Goal: Information Seeking & Learning: Learn about a topic

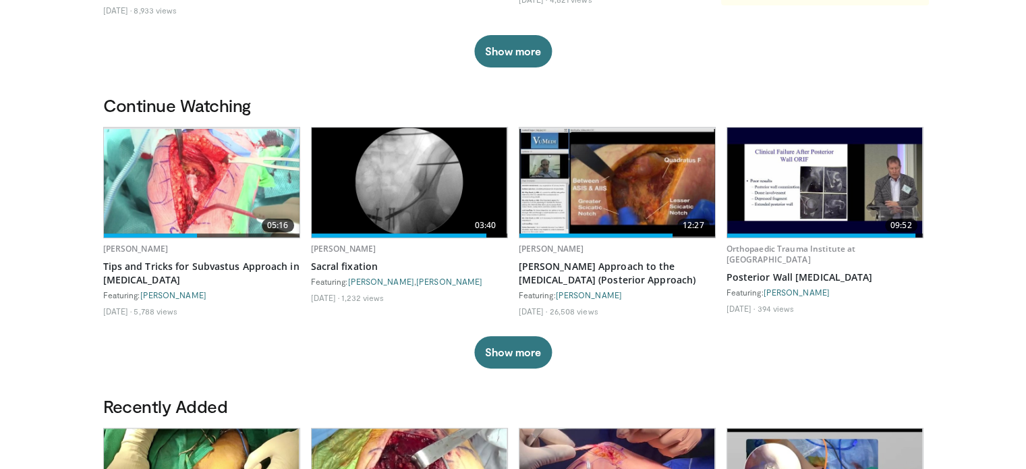
scroll to position [370, 0]
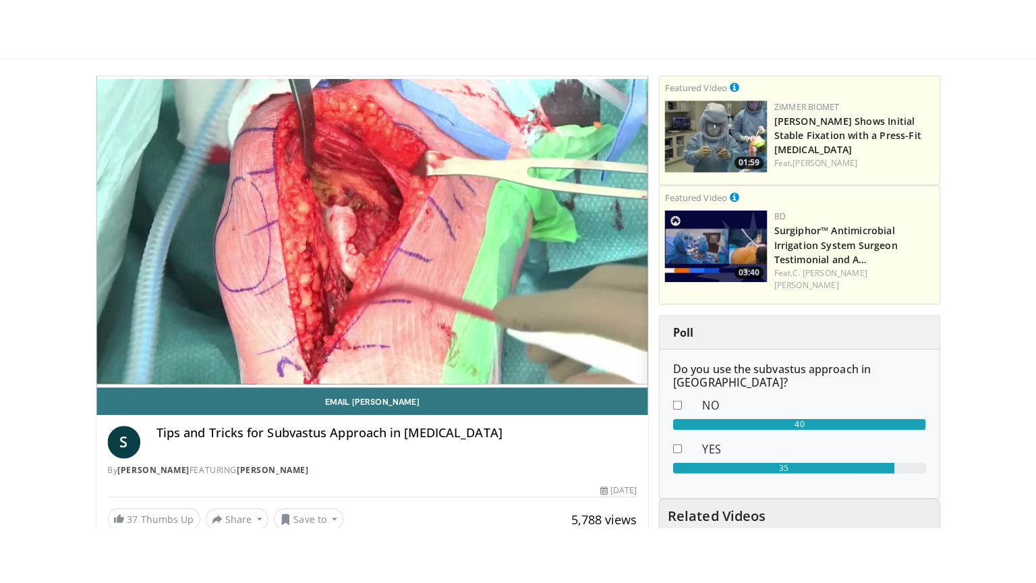
scroll to position [116, 0]
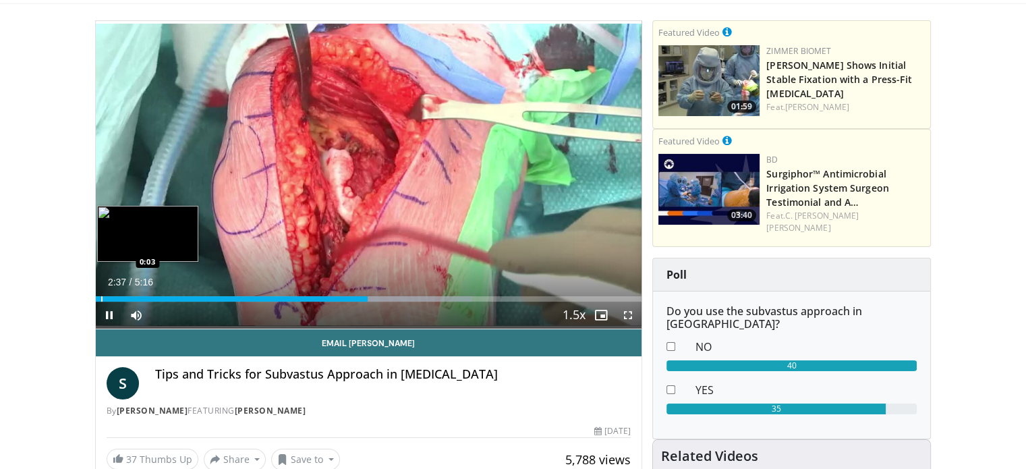
click at [101, 298] on div "Progress Bar" at bounding box center [101, 298] width 1 height 5
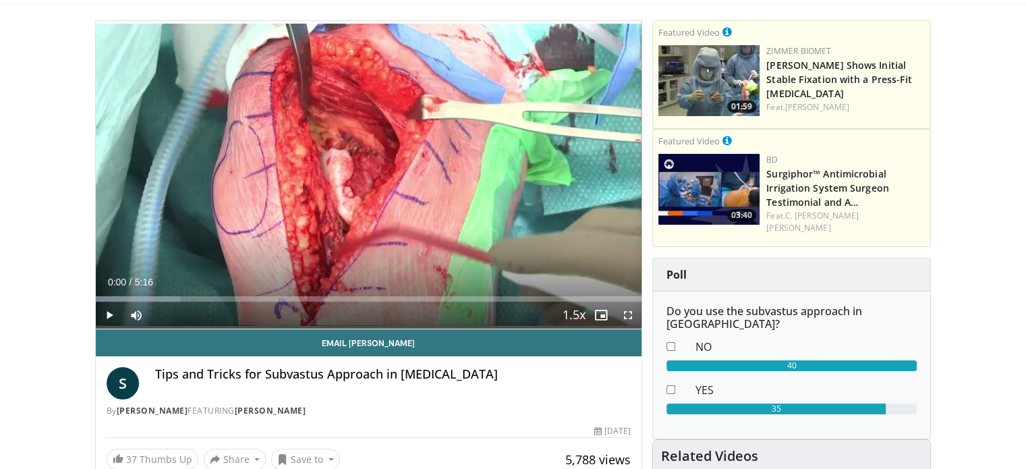
drag, startPoint x: 97, startPoint y: 294, endPoint x: 86, endPoint y: 299, distance: 11.8
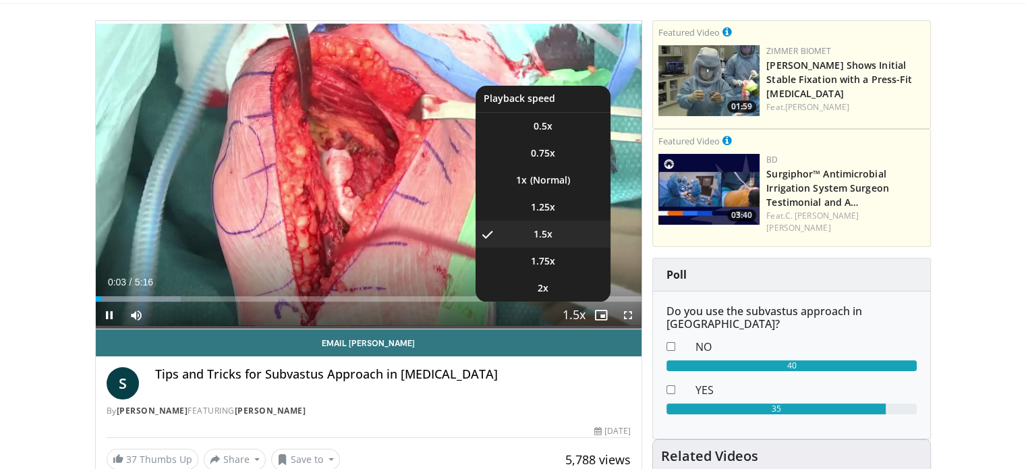
click at [576, 318] on span "Video Player" at bounding box center [574, 315] width 19 height 27
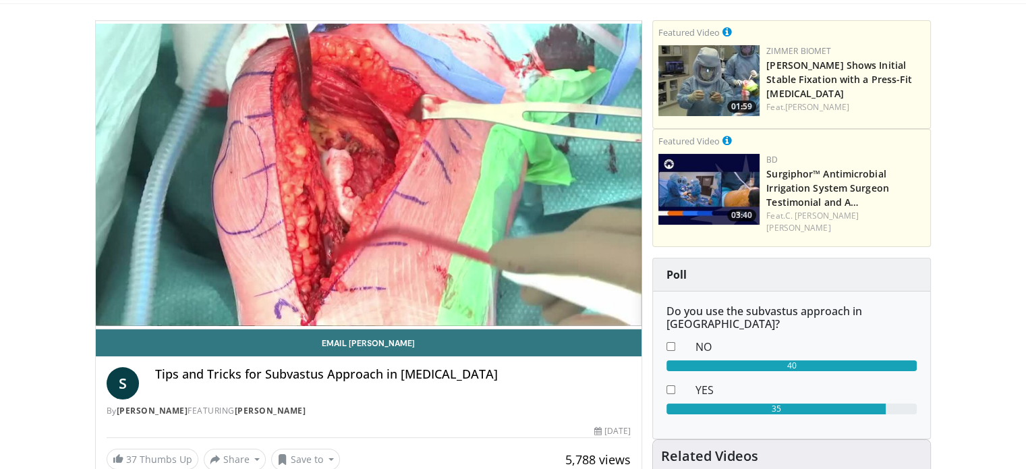
click at [576, 318] on video-js "**********" at bounding box center [369, 175] width 547 height 308
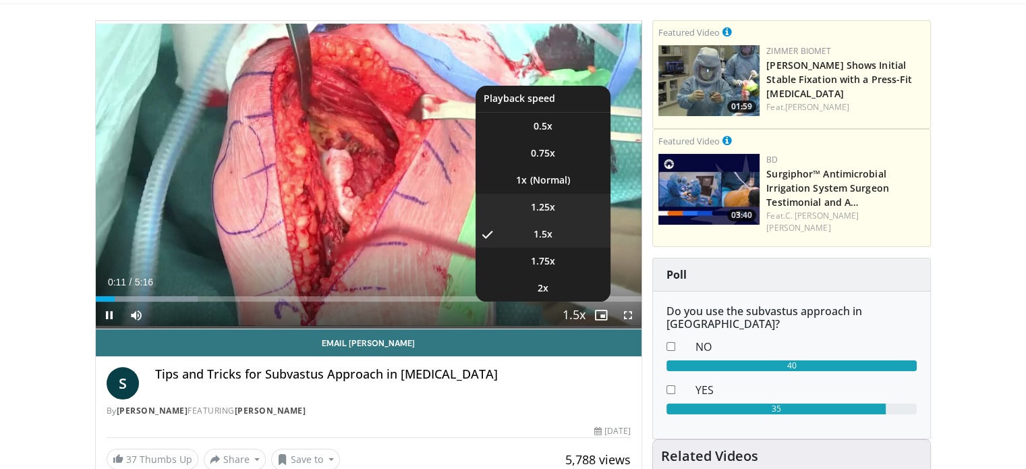
click at [536, 204] on span "1.25x" at bounding box center [543, 206] width 24 height 13
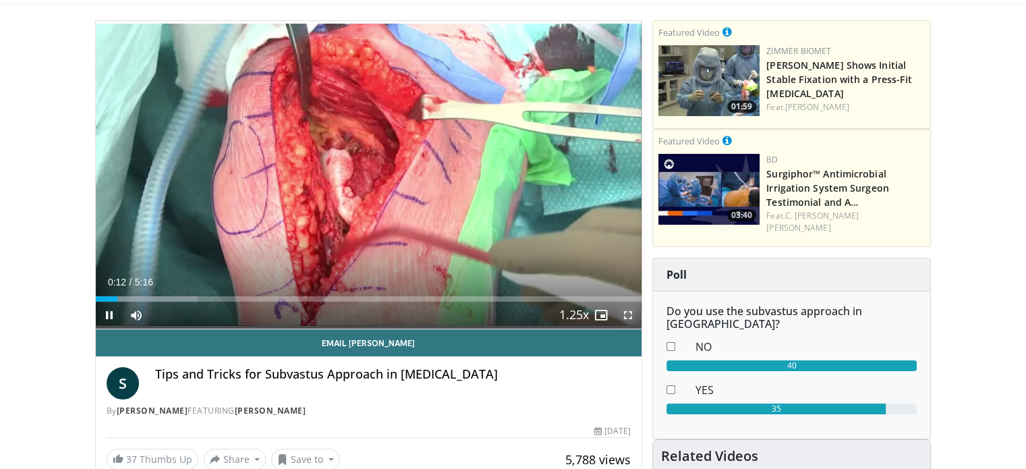
click at [632, 315] on span "Video Player" at bounding box center [628, 315] width 27 height 27
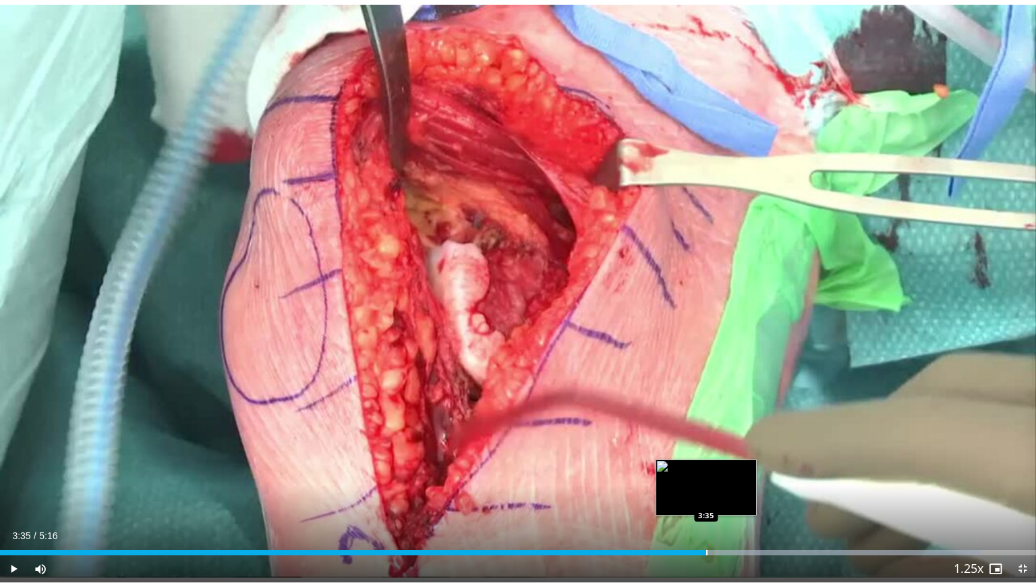
click at [706, 468] on div "Progress Bar" at bounding box center [706, 552] width 1 height 5
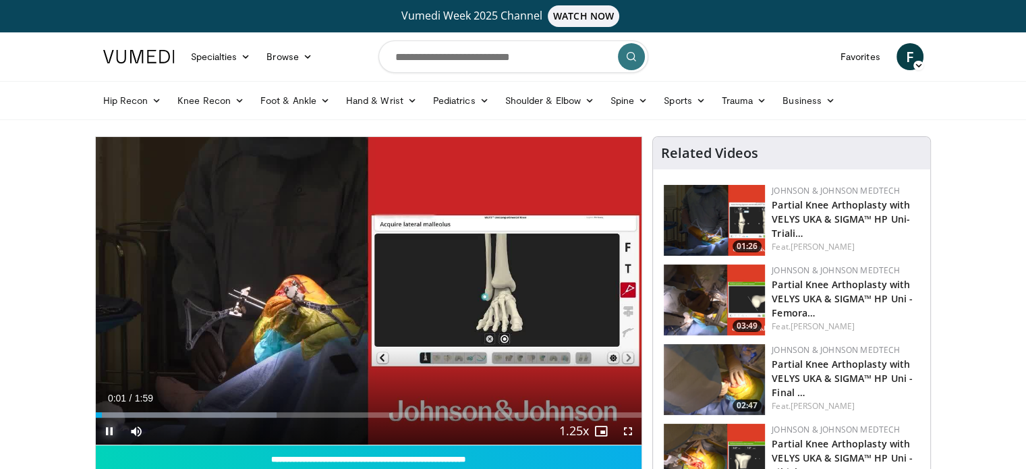
click at [111, 435] on span "Video Player" at bounding box center [109, 431] width 27 height 27
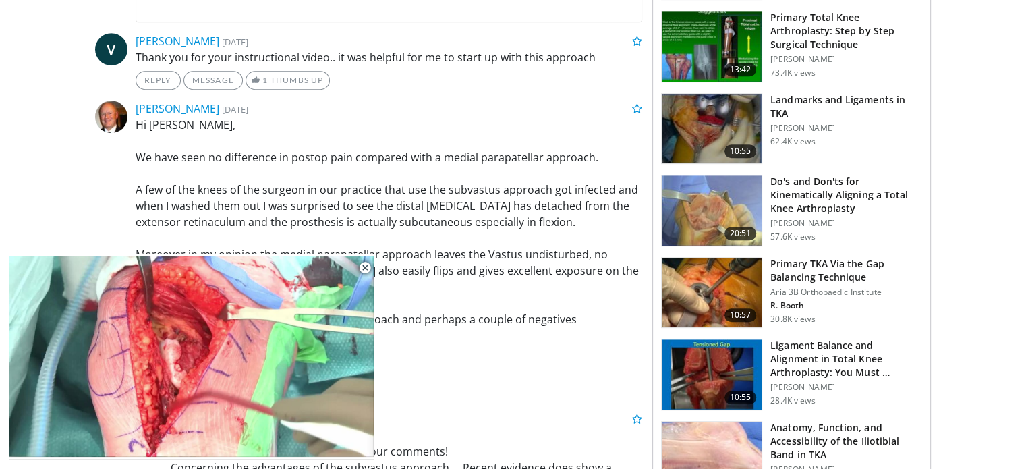
scroll to position [757, 0]
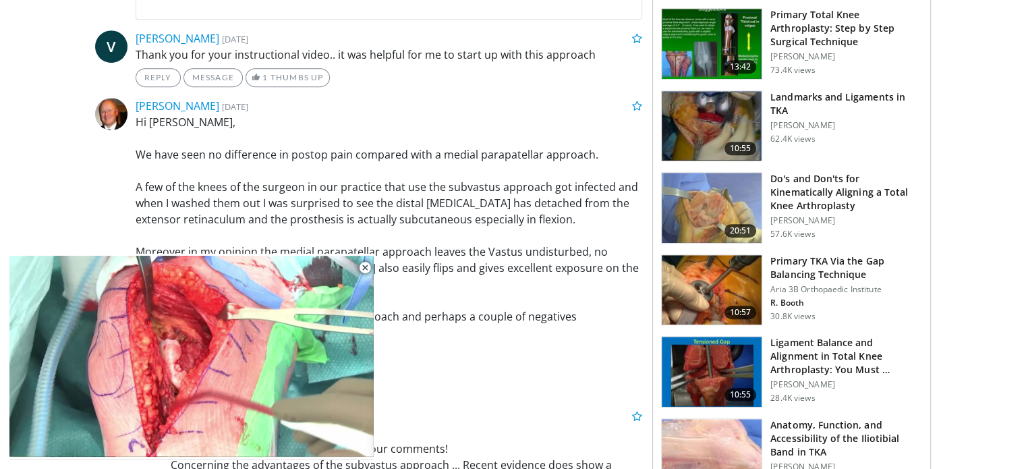
click at [848, 254] on h3 "Primary TKA Via the Gap Balancing Technique" at bounding box center [847, 267] width 152 height 27
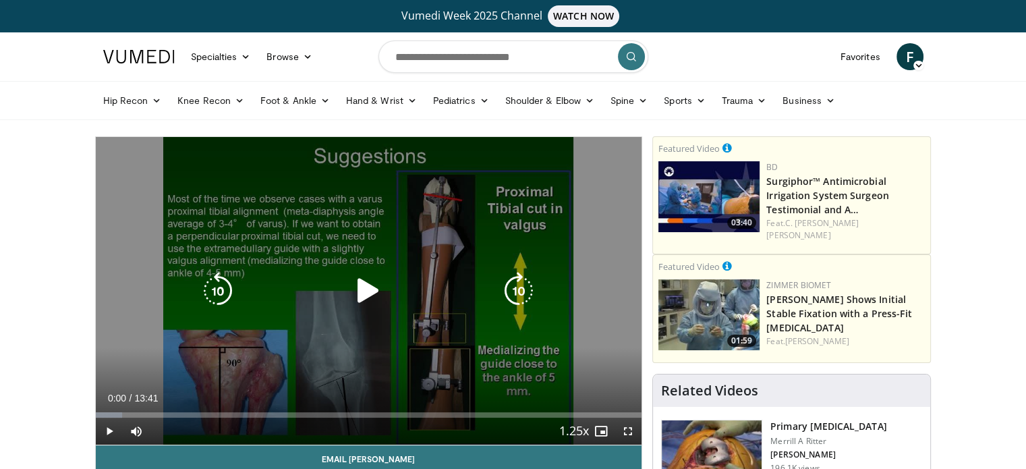
click at [370, 304] on icon "Video Player" at bounding box center [369, 291] width 38 height 38
click at [372, 294] on icon "Video Player" at bounding box center [369, 291] width 38 height 38
click at [347, 306] on div "10 seconds Tap to unmute" at bounding box center [369, 291] width 547 height 308
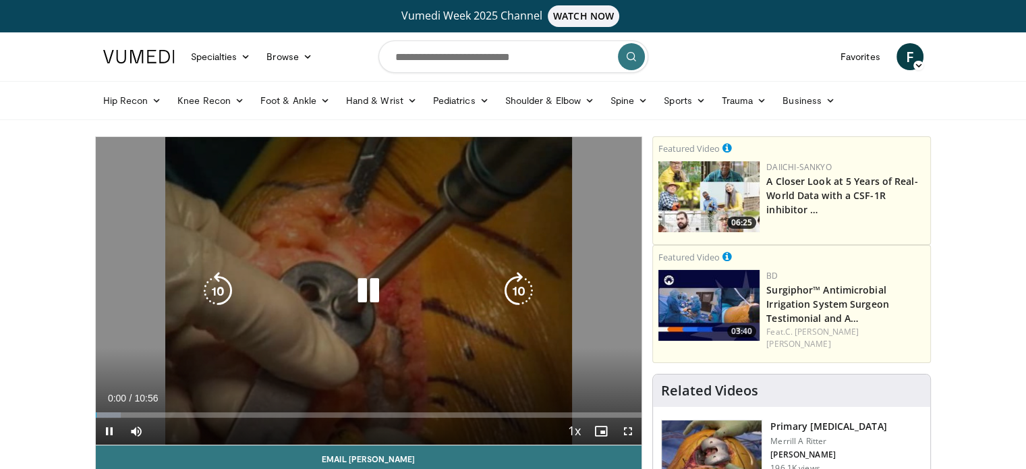
click at [347, 275] on div "10 seconds Tap to unmute" at bounding box center [369, 291] width 547 height 308
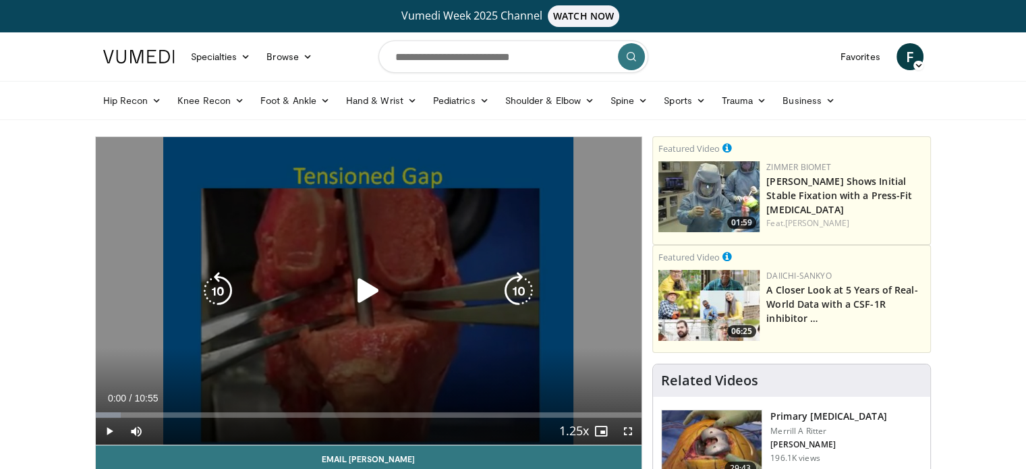
click at [354, 291] on icon "Video Player" at bounding box center [369, 291] width 38 height 38
click at [389, 272] on div "10 seconds Tap to unmute" at bounding box center [369, 291] width 547 height 308
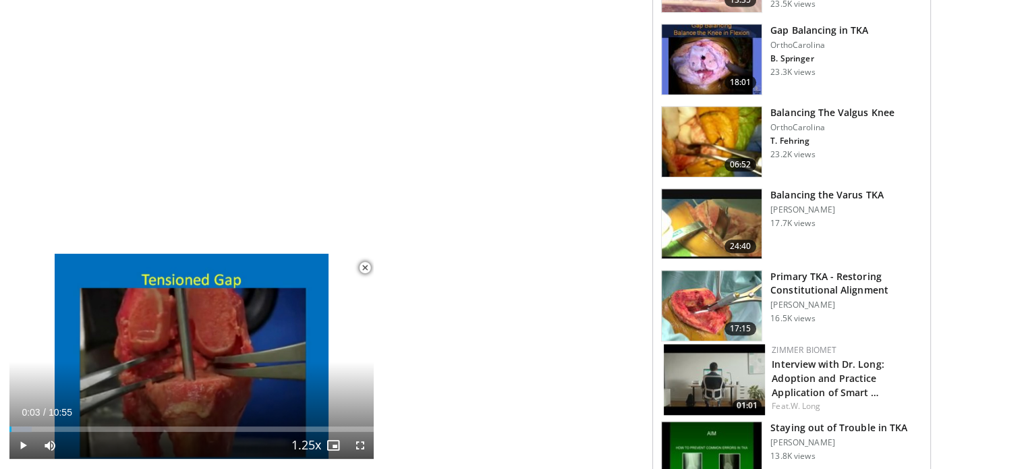
scroll to position [1028, 0]
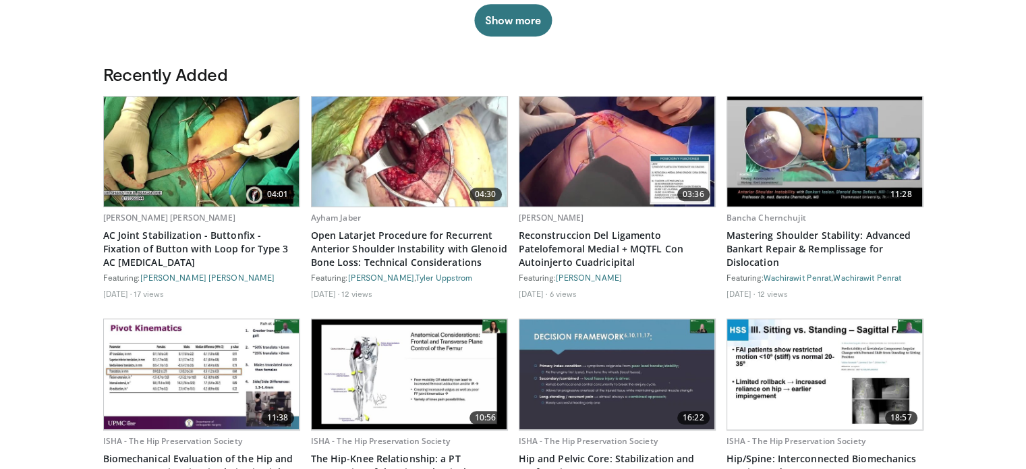
scroll to position [699, 0]
click at [405, 134] on img at bounding box center [410, 151] width 196 height 110
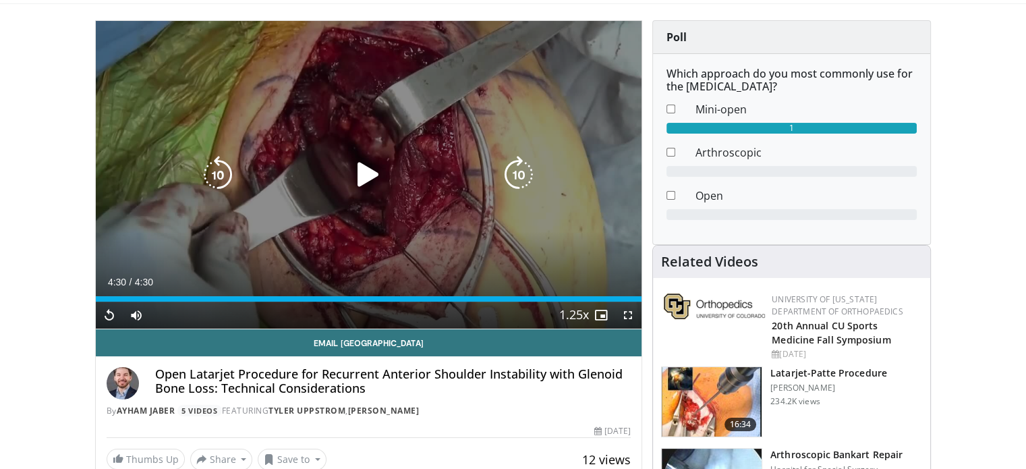
scroll to position [124, 0]
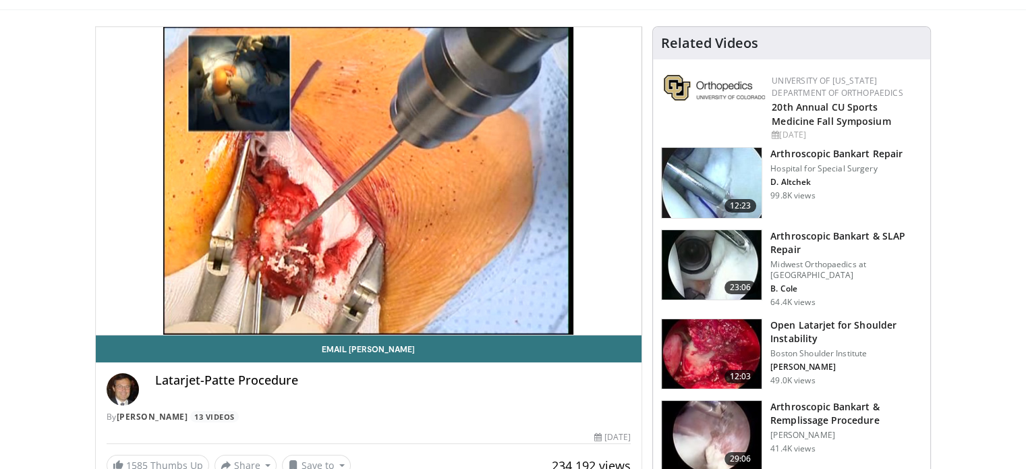
scroll to position [111, 0]
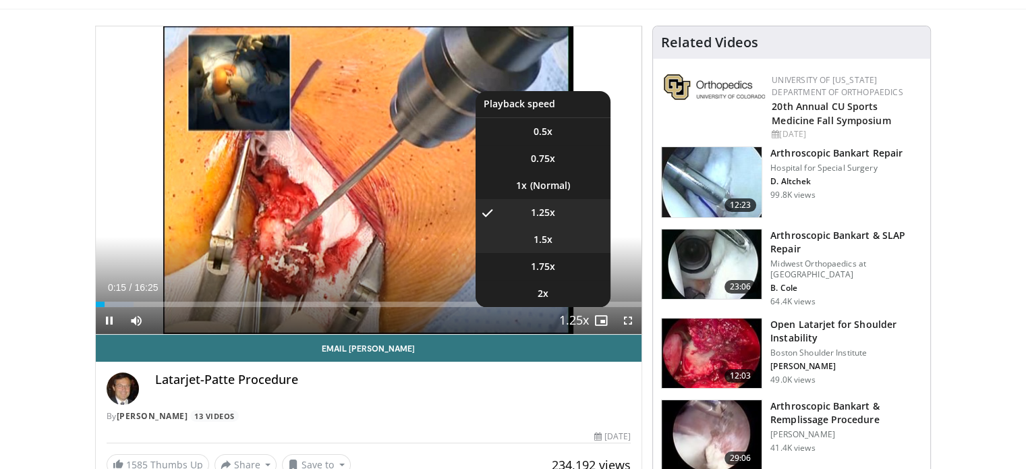
click at [576, 242] on li "1.5x" at bounding box center [543, 239] width 135 height 27
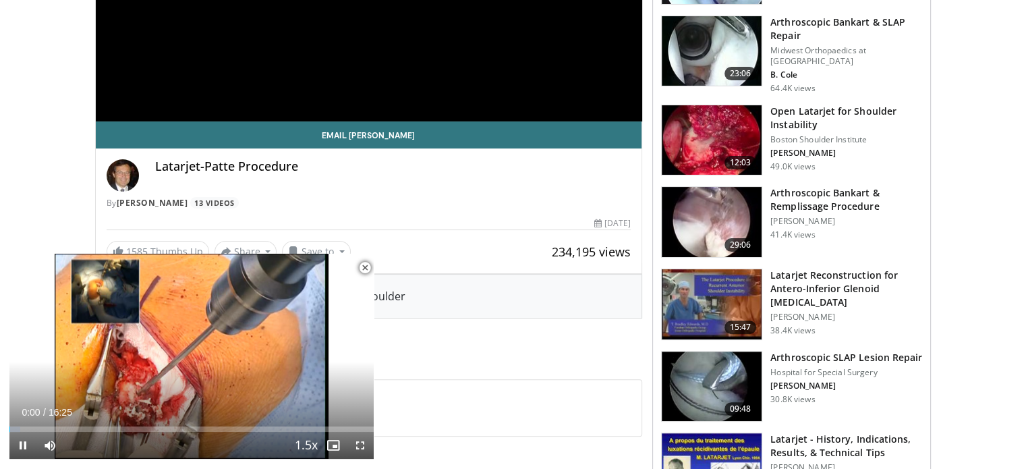
scroll to position [366, 0]
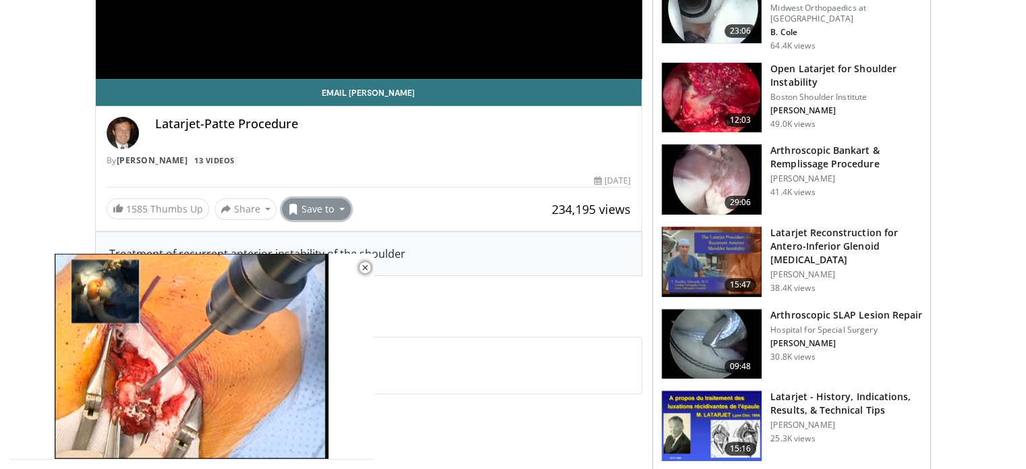
click at [324, 200] on button "Save to" at bounding box center [316, 209] width 69 height 22
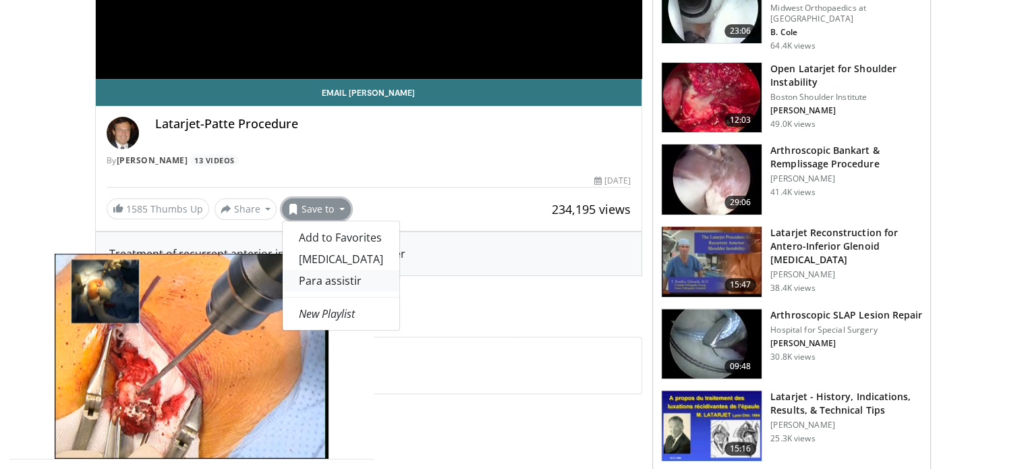
click at [358, 279] on link "Para assistir" at bounding box center [341, 281] width 117 height 22
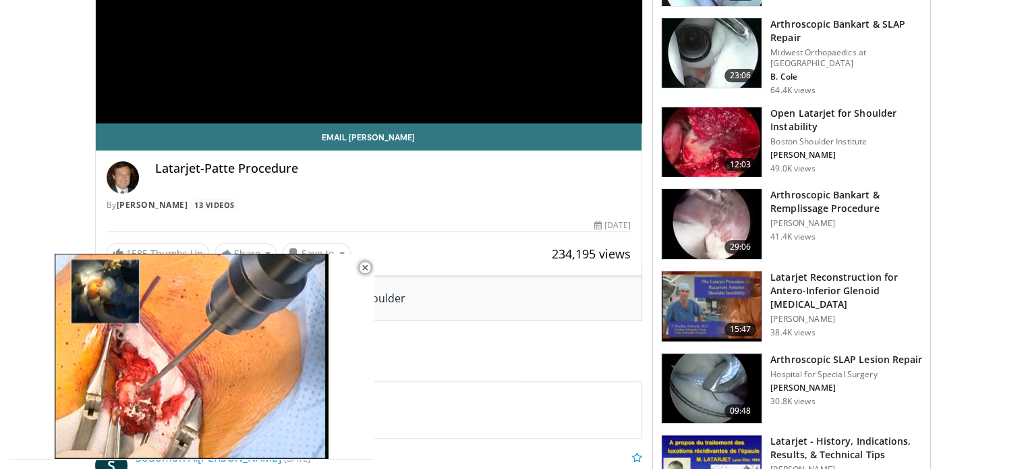
scroll to position [410, 0]
